Goal: Task Accomplishment & Management: Complete application form

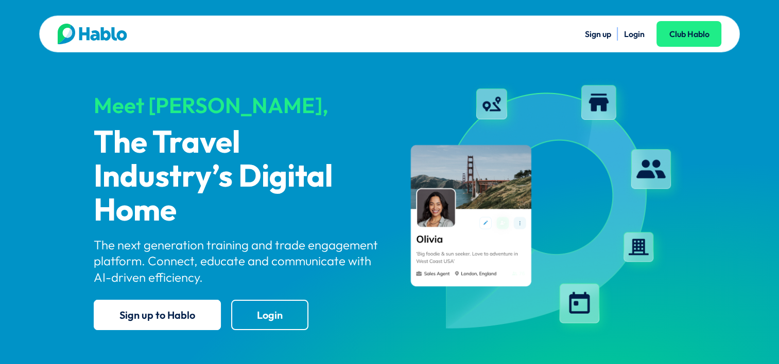
click at [629, 36] on link "Login" at bounding box center [633, 34] width 21 height 10
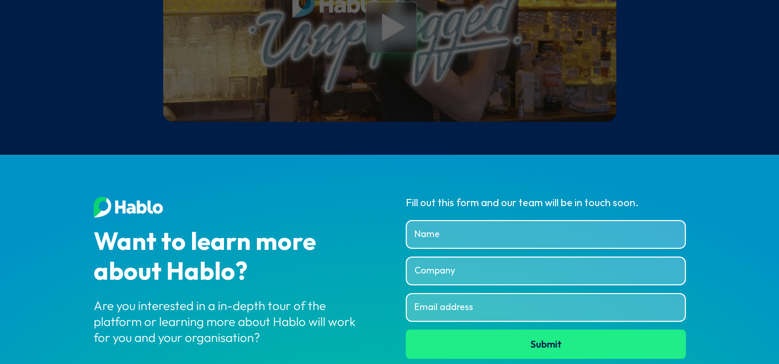
scroll to position [4002, 0]
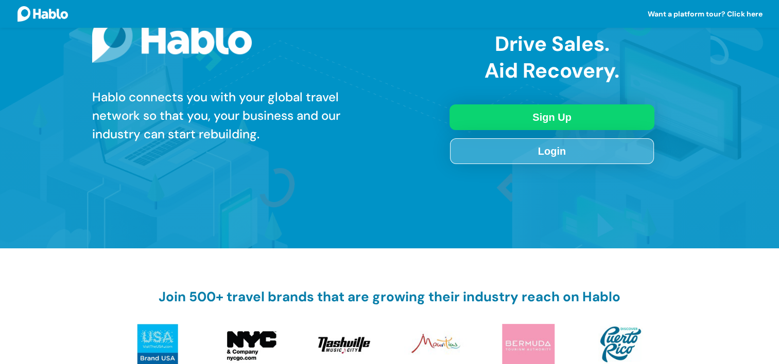
scroll to position [103, 0]
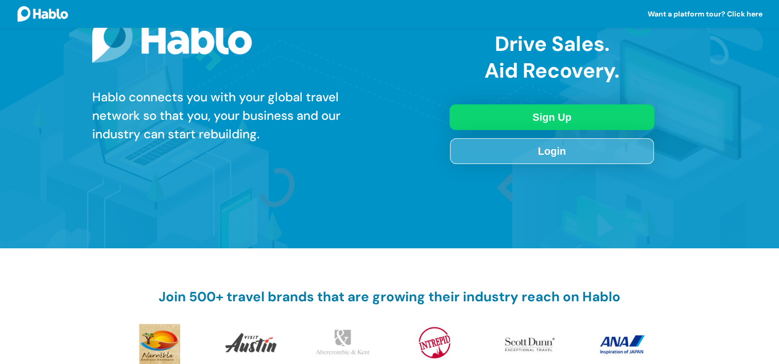
click at [558, 120] on link "Sign Up" at bounding box center [551, 118] width 205 height 26
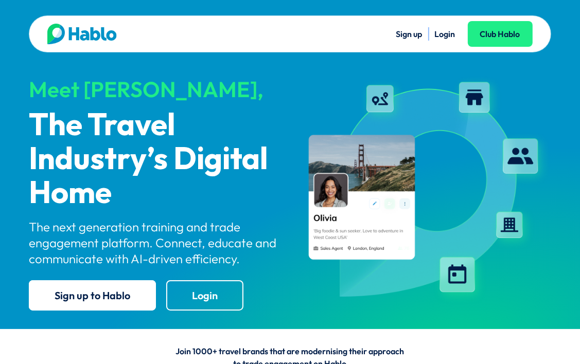
click at [410, 29] on link "Sign up" at bounding box center [409, 34] width 26 height 10
click at [444, 35] on link "Login" at bounding box center [445, 34] width 21 height 10
click at [492, 29] on link "Club Hablo" at bounding box center [500, 34] width 65 height 26
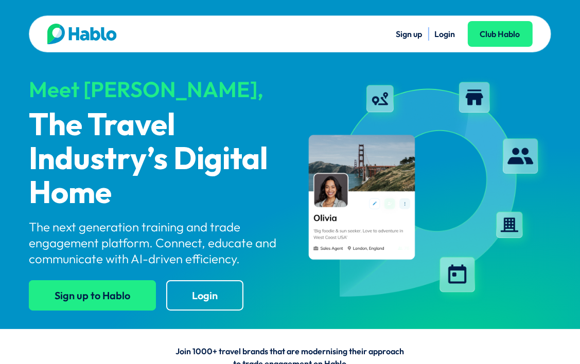
click at [106, 304] on link "Sign up to Hablo" at bounding box center [92, 296] width 127 height 30
